Goal: Task Accomplishment & Management: Use online tool/utility

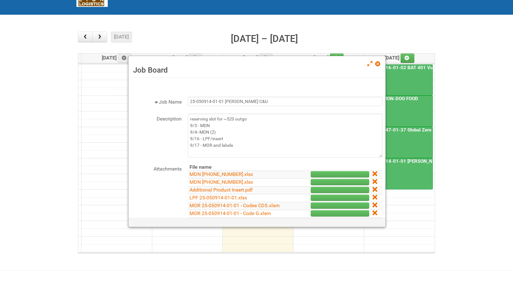
scroll to position [94, 0]
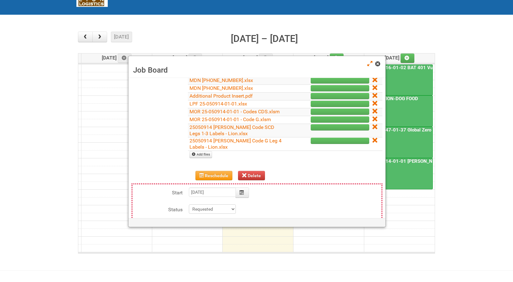
click at [377, 64] on span at bounding box center [377, 64] width 4 height 4
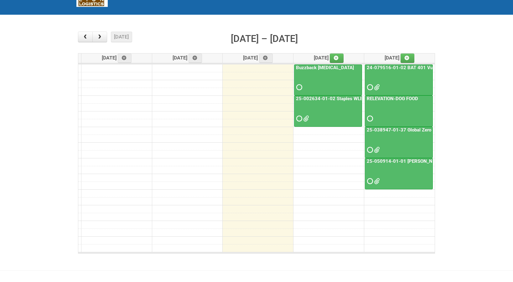
click at [406, 98] on link "RELEVATION-DOG FOOD" at bounding box center [393, 99] width 54 height 6
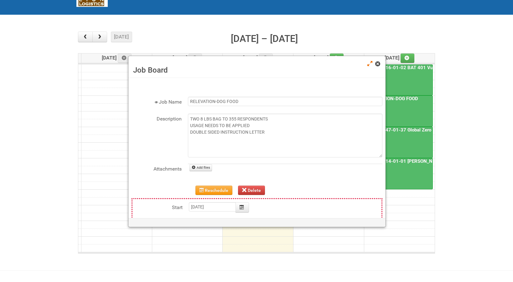
click at [378, 64] on span at bounding box center [377, 64] width 4 height 4
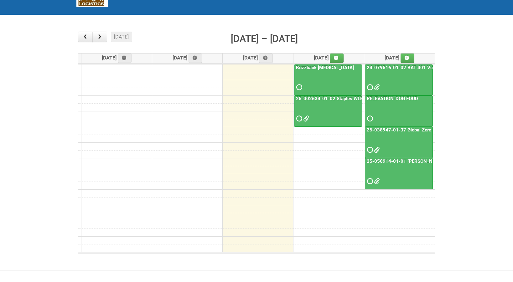
click at [390, 160] on link "25-050914-01-01 [PERSON_NAME] C&U" at bounding box center [411, 161] width 90 height 6
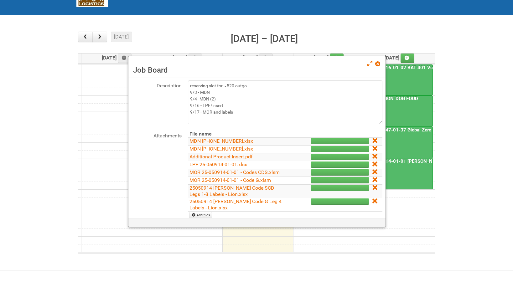
scroll to position [0, 0]
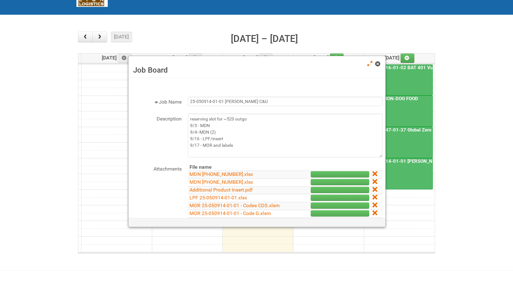
click at [378, 64] on span at bounding box center [377, 64] width 4 height 4
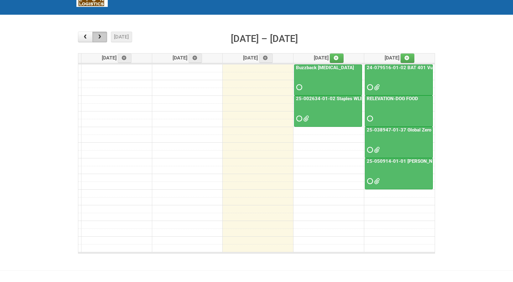
click at [100, 33] on button "button" at bounding box center [99, 37] width 15 height 11
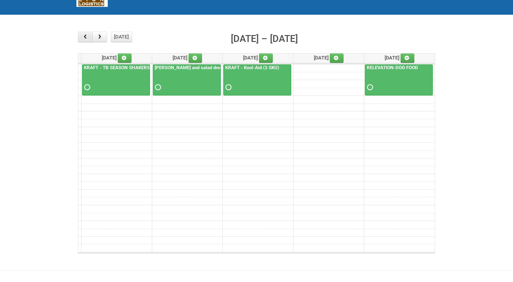
click at [85, 38] on span "button" at bounding box center [85, 36] width 6 height 5
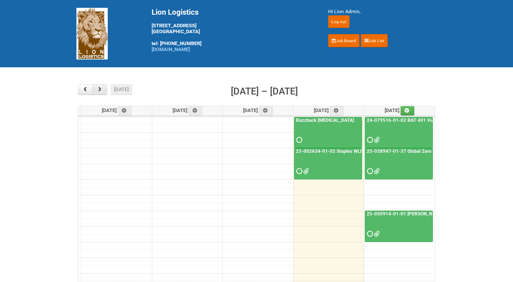
click at [101, 90] on span "button" at bounding box center [100, 89] width 6 height 5
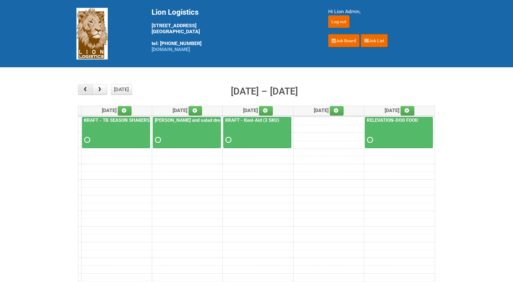
click at [88, 89] on span "button" at bounding box center [85, 89] width 6 height 5
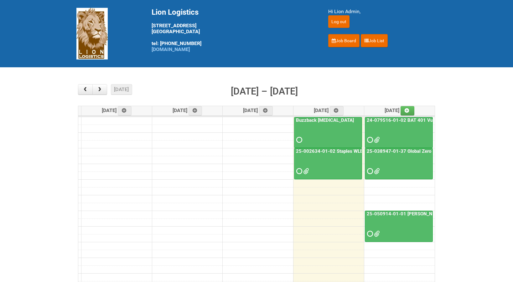
click at [406, 152] on link "25-038947-01-37 Global Zero Sugar Tea Test" at bounding box center [416, 151] width 100 height 6
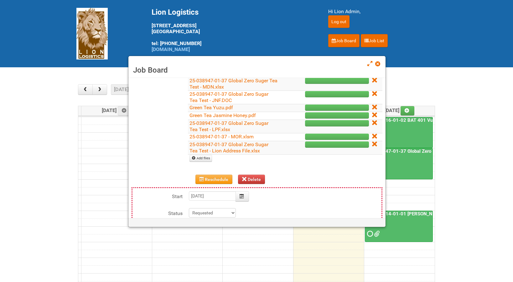
scroll to position [94, 0]
click at [241, 151] on link "25-038947-01-37 Global Zero Sugar Tea Test - Lion Address File.xlsx" at bounding box center [228, 147] width 79 height 12
click at [376, 64] on span at bounding box center [377, 64] width 4 height 4
